Goal: Information Seeking & Learning: Find contact information

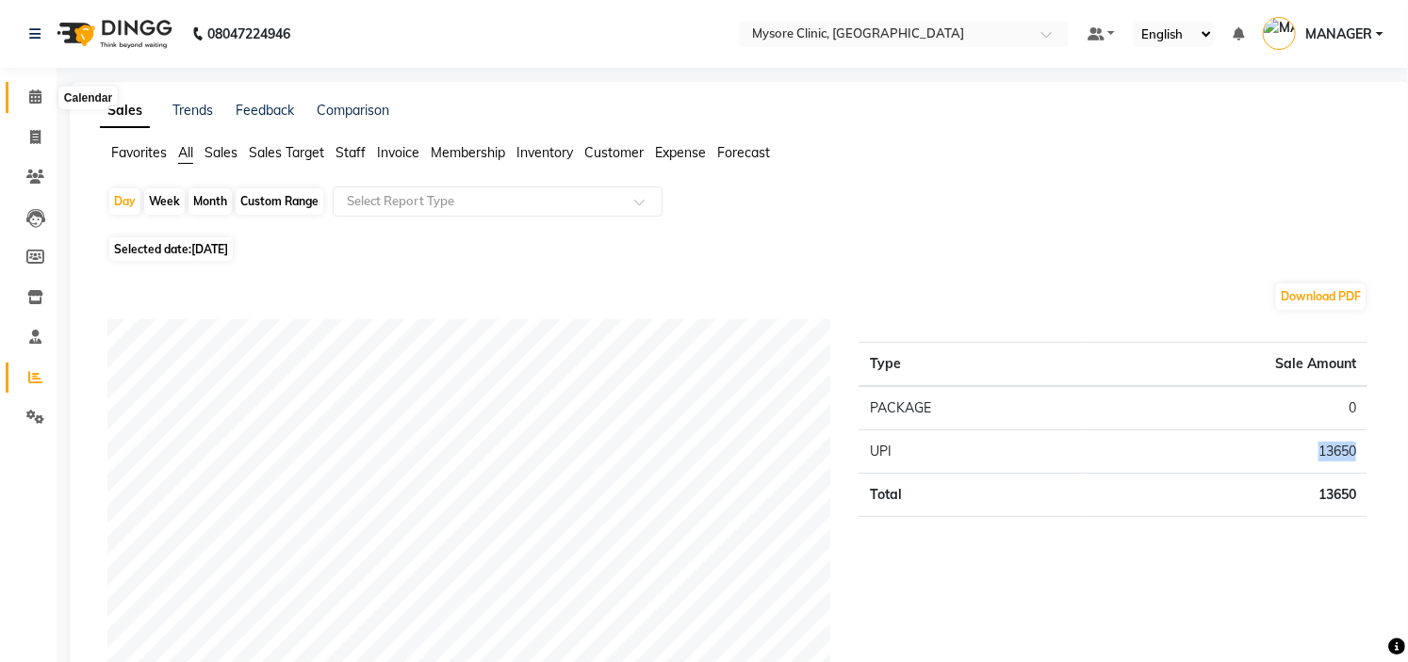
click at [33, 98] on icon at bounding box center [35, 97] width 12 height 14
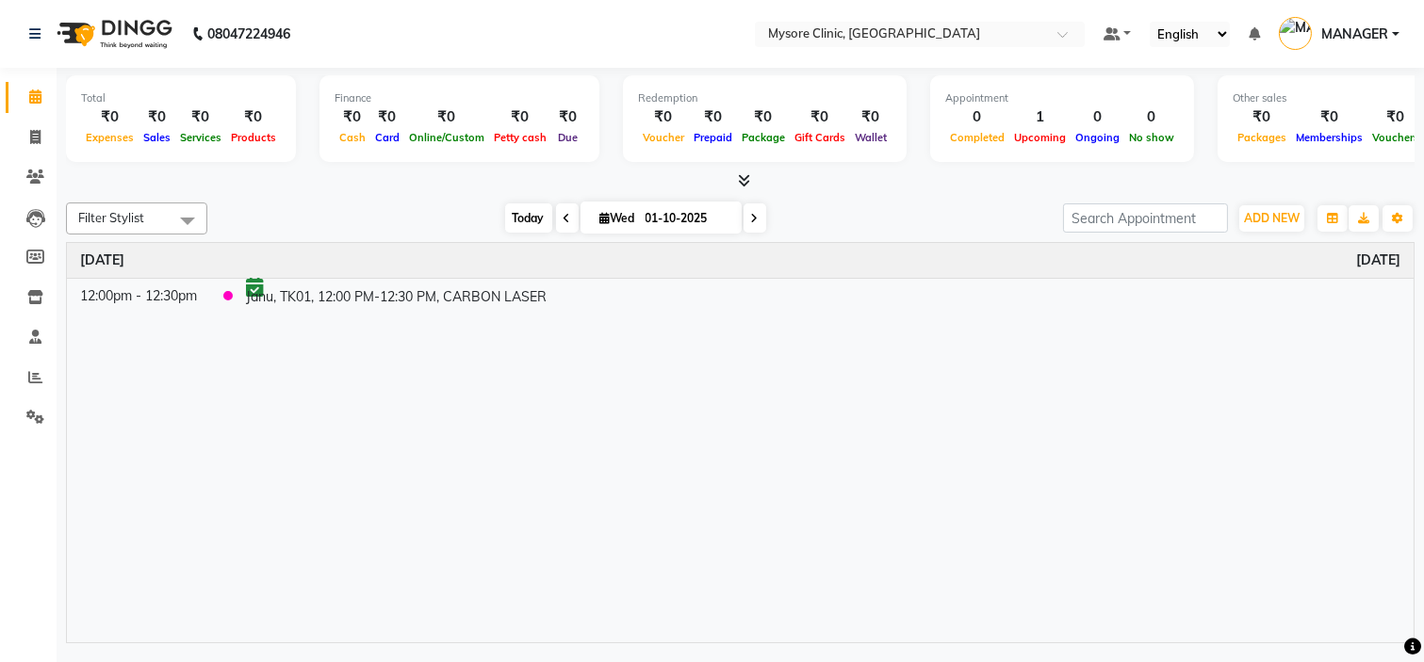
click at [506, 217] on span "Today" at bounding box center [528, 217] width 47 height 29
click at [415, 191] on div "Total ₹0 Expenses ₹0 Sales ₹0 Services ₹0 Products Finance ₹0 Cash ₹0 Card ₹0 O…" at bounding box center [740, 358] width 1367 height 580
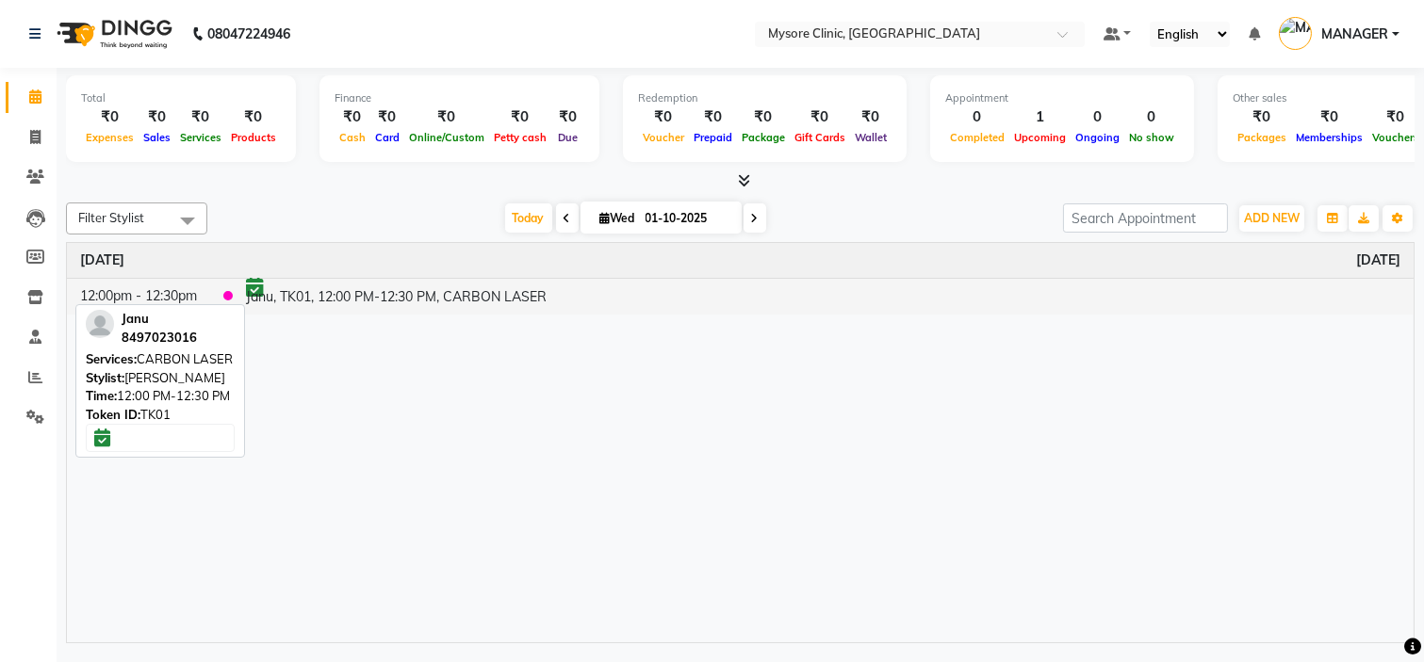
click at [415, 290] on td "Janu, TK01, 12:00 PM-12:30 PM, CARBON LASER" at bounding box center [823, 296] width 1180 height 36
select select "6"
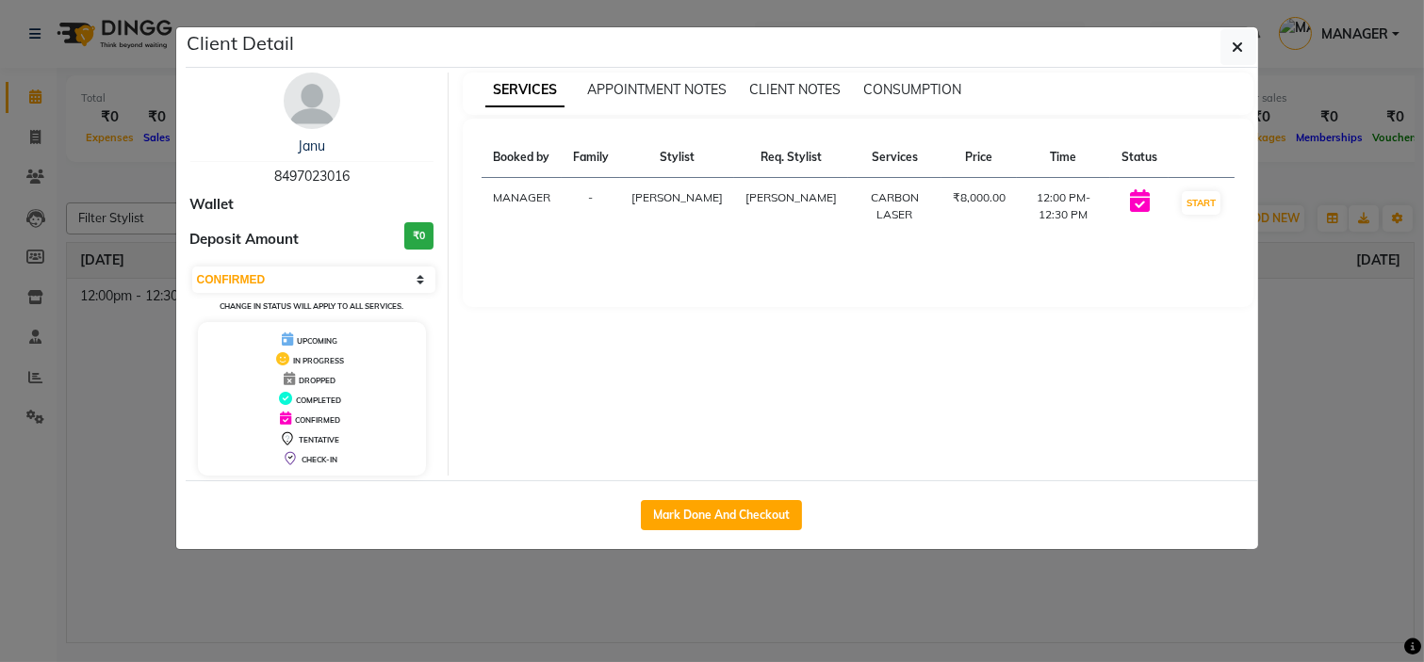
click at [316, 163] on div "Janu 8497023016" at bounding box center [312, 162] width 244 height 50
copy span "8497023016"
click at [1240, 47] on icon "button" at bounding box center [1237, 47] width 11 height 15
